Goal: Task Accomplishment & Management: Manage account settings

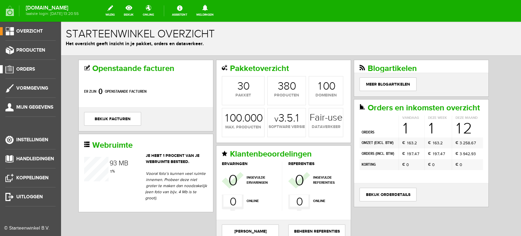
click at [24, 67] on span "Orders" at bounding box center [25, 69] width 19 height 6
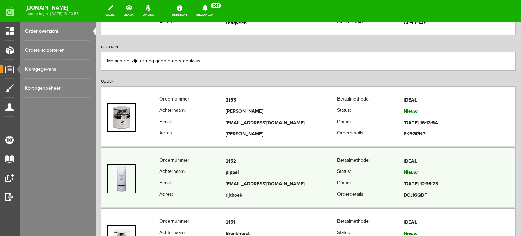
scroll to position [136, 0]
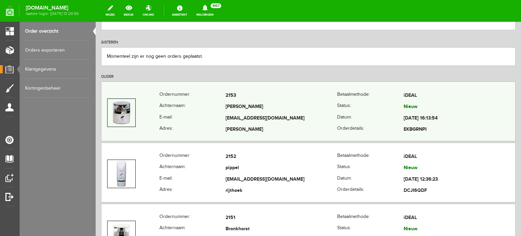
click at [249, 115] on td "beautysensational@outlook.com" at bounding box center [282, 119] width 112 height 12
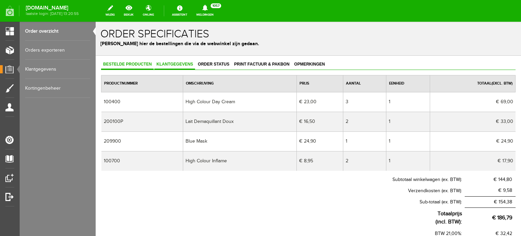
click at [183, 61] on link "Klantgegevens" at bounding box center [174, 65] width 41 height 10
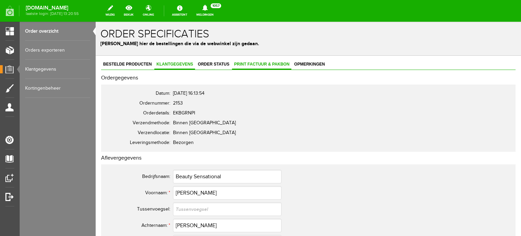
click at [263, 64] on span "Print factuur & pakbon" at bounding box center [261, 64] width 59 height 5
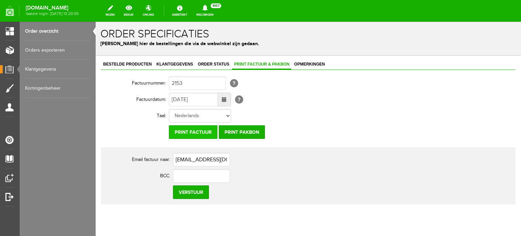
click at [184, 131] on input "Print factuur" at bounding box center [193, 132] width 49 height 14
click at [194, 133] on input "Print factuur" at bounding box center [193, 132] width 49 height 14
click at [201, 130] on input "Print factuur" at bounding box center [193, 132] width 49 height 14
click at [185, 64] on span "Klantgegevens" at bounding box center [174, 64] width 41 height 5
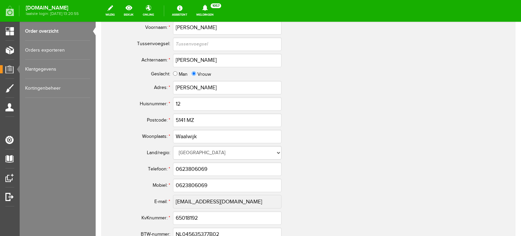
scroll to position [373, 0]
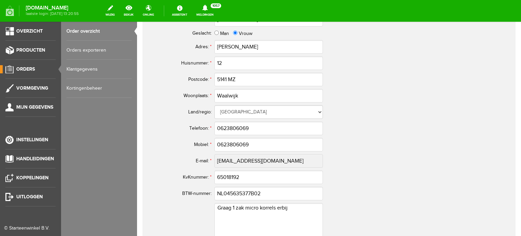
click at [31, 69] on span "Orders" at bounding box center [25, 69] width 19 height 6
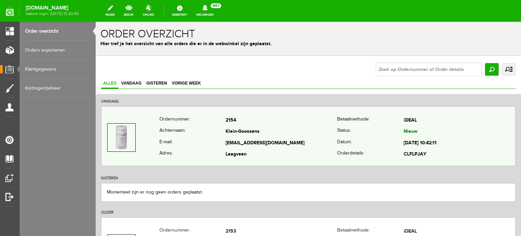
click at [251, 134] on td "Klein-Goossens" at bounding box center [282, 132] width 112 height 12
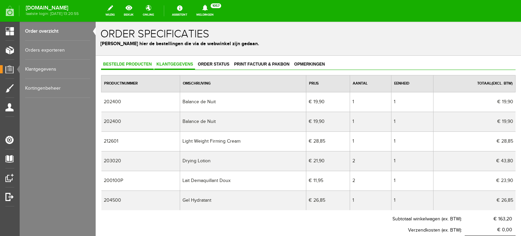
click at [184, 64] on span "Klantgegevens" at bounding box center [174, 64] width 41 height 5
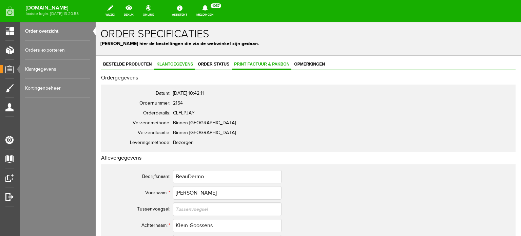
click at [265, 64] on span "Print factuur & pakbon" at bounding box center [261, 64] width 59 height 5
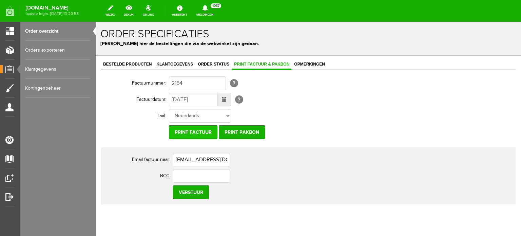
click at [196, 131] on input "Print factuur" at bounding box center [193, 132] width 49 height 14
click at [194, 132] on input "Print factuur" at bounding box center [193, 132] width 49 height 14
click at [204, 132] on input "Print factuur" at bounding box center [193, 132] width 49 height 14
click at [190, 131] on input "Print factuur" at bounding box center [193, 132] width 49 height 14
click at [172, 62] on span "Klantgegevens" at bounding box center [174, 64] width 41 height 5
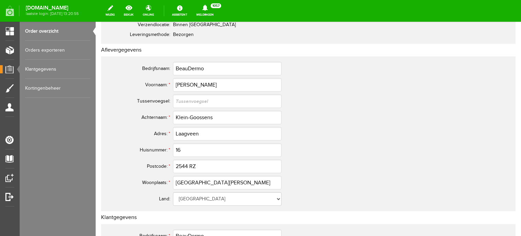
scroll to position [136, 0]
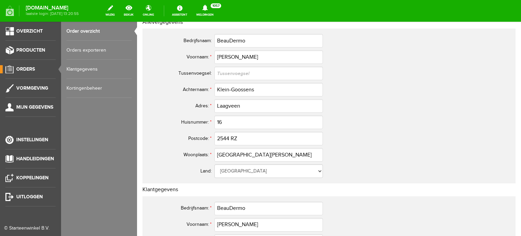
click at [26, 68] on span "Orders" at bounding box center [25, 69] width 19 height 6
